Goal: Task Accomplishment & Management: Use online tool/utility

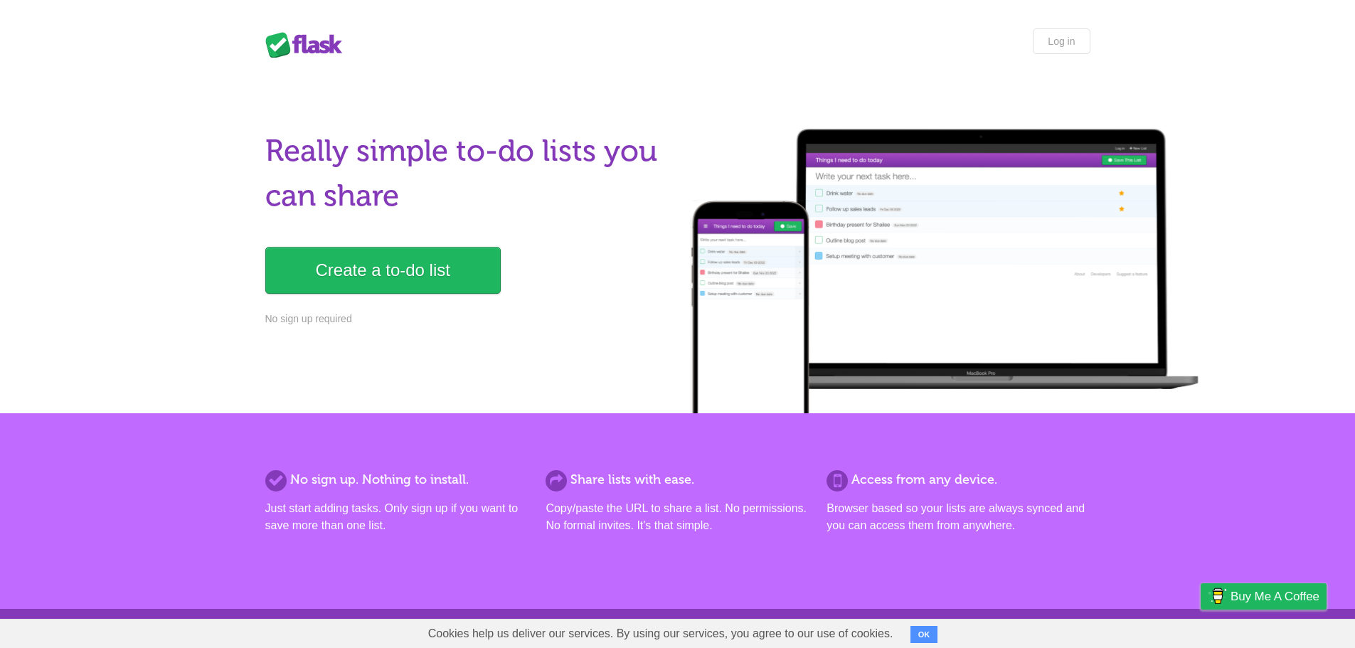
click at [766, 343] on div at bounding box center [944, 271] width 533 height 285
click at [824, 365] on div at bounding box center [944, 271] width 533 height 285
click at [464, 287] on link "Create a to-do list" at bounding box center [382, 270] width 235 height 47
